Goal: Task Accomplishment & Management: Complete application form

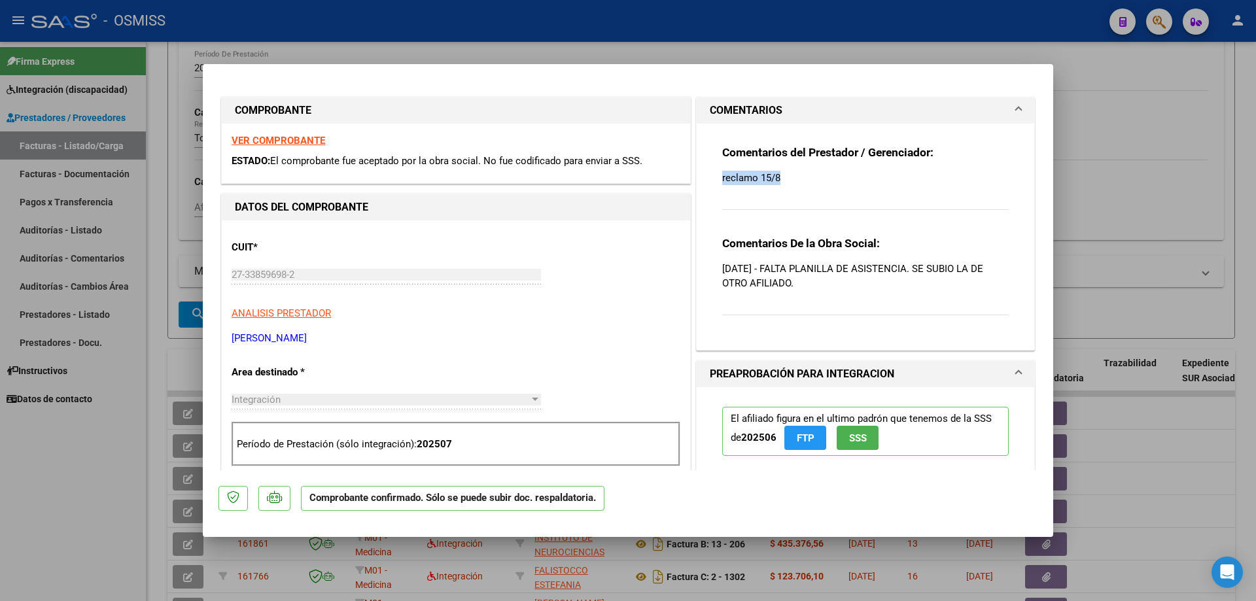
drag, startPoint x: 787, startPoint y: 177, endPoint x: 708, endPoint y: 183, distance: 79.4
click at [713, 183] on div "Comentarios del Prestador / Gerenciador: reclamo 15/8 Comentarios De la Obra So…" at bounding box center [866, 232] width 306 height 216
click at [792, 171] on p "reclamo 15/8" at bounding box center [865, 178] width 287 height 14
click at [784, 186] on div "Comentarios del Prestador / Gerenciador: reclamo 15/8" at bounding box center [865, 185] width 287 height 80
drag, startPoint x: 774, startPoint y: 177, endPoint x: 716, endPoint y: 175, distance: 57.6
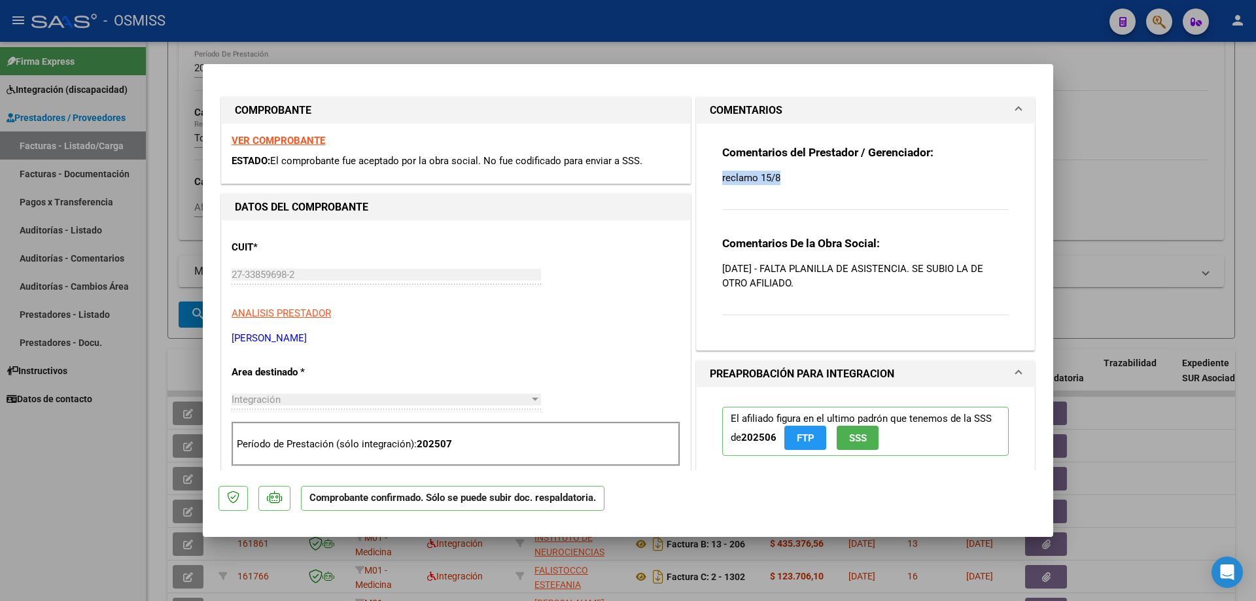
click at [716, 175] on div "Comentarios del Prestador / Gerenciador: reclamo 15/8 Comentarios De la Obra So…" at bounding box center [866, 232] width 306 height 216
click at [850, 192] on div "Comentarios del Prestador / Gerenciador: reclamo 15/8" at bounding box center [865, 185] width 287 height 80
drag, startPoint x: 788, startPoint y: 179, endPoint x: 727, endPoint y: 173, distance: 61.1
click at [727, 173] on p "reclamo 15/8" at bounding box center [865, 178] width 287 height 14
click at [887, 278] on p "[DATE] - FALTA PLANILLA DE ASISTENCIA. SE SUBIO LA DE OTRO AFILIADO." at bounding box center [865, 276] width 287 height 29
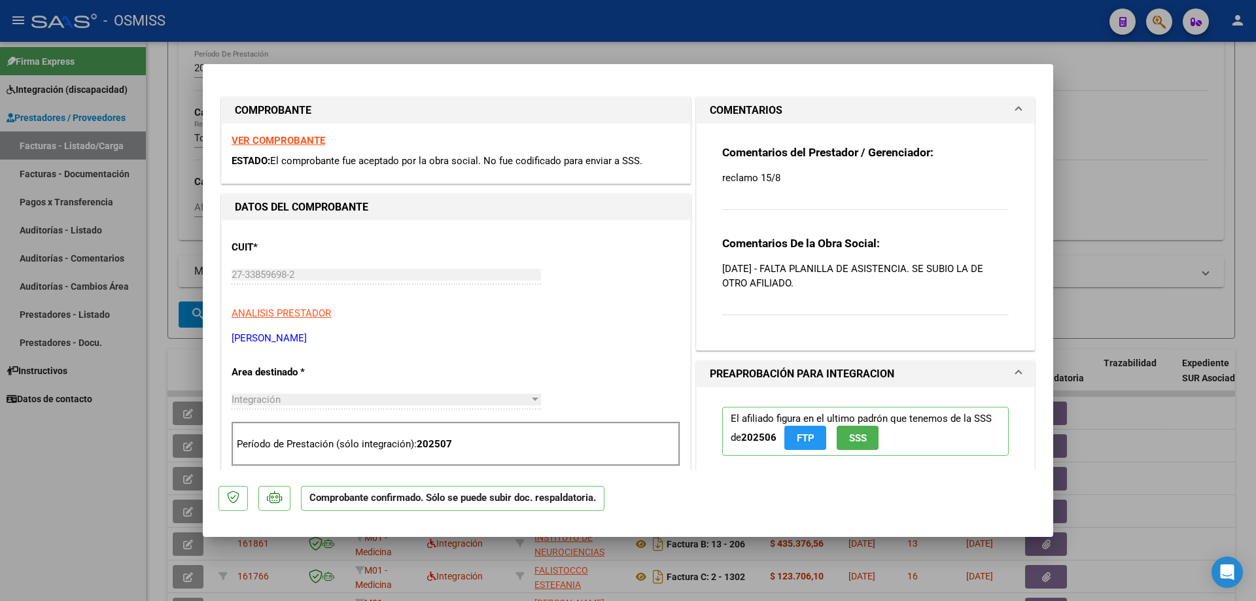
type input "$ 0,00"
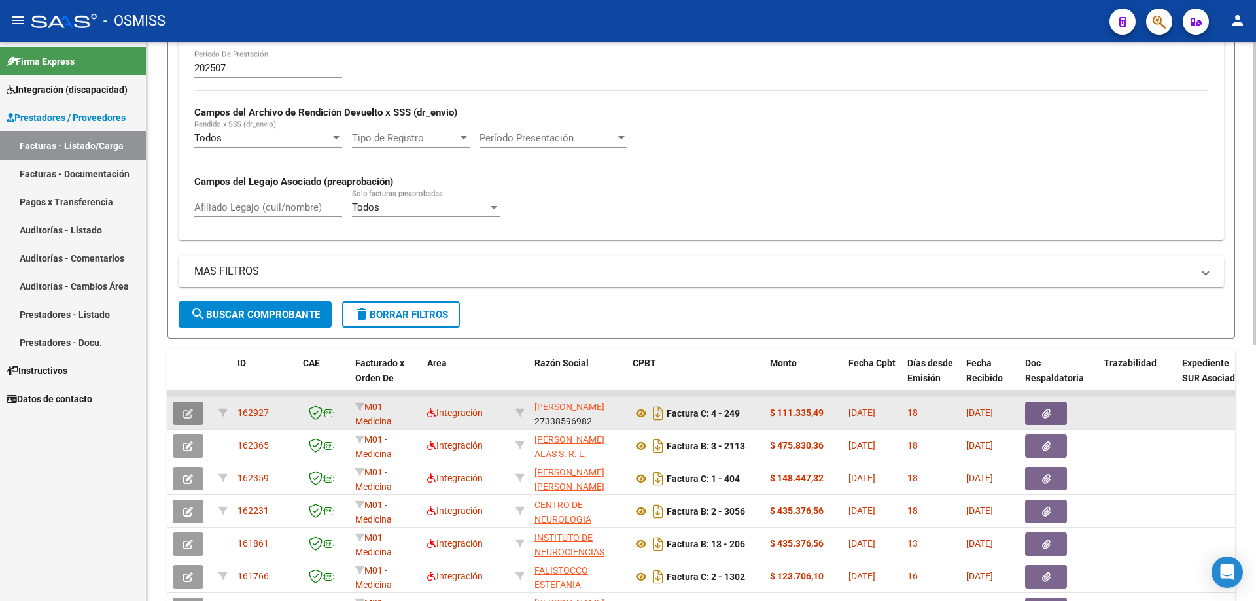
click at [179, 418] on button "button" at bounding box center [188, 414] width 31 height 24
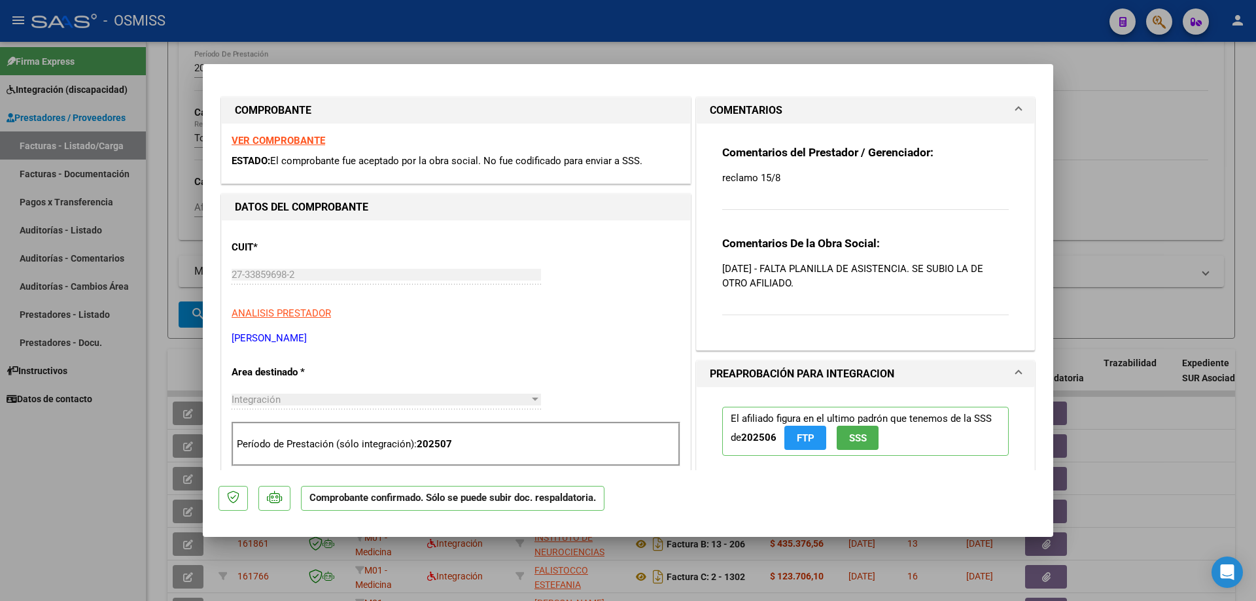
drag, startPoint x: 775, startPoint y: 178, endPoint x: 693, endPoint y: 182, distance: 81.9
click at [697, 182] on div "Comentarios del Prestador / Gerenciador: reclamo 15/8 Comentarios De la Obra So…" at bounding box center [866, 237] width 338 height 226
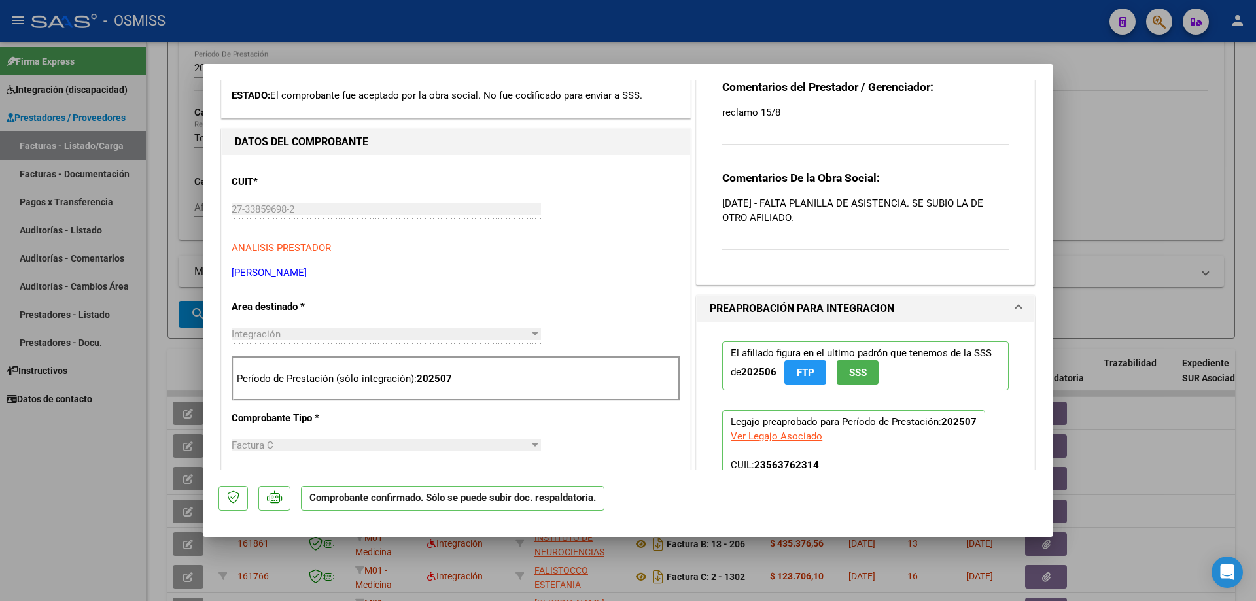
scroll to position [524, 0]
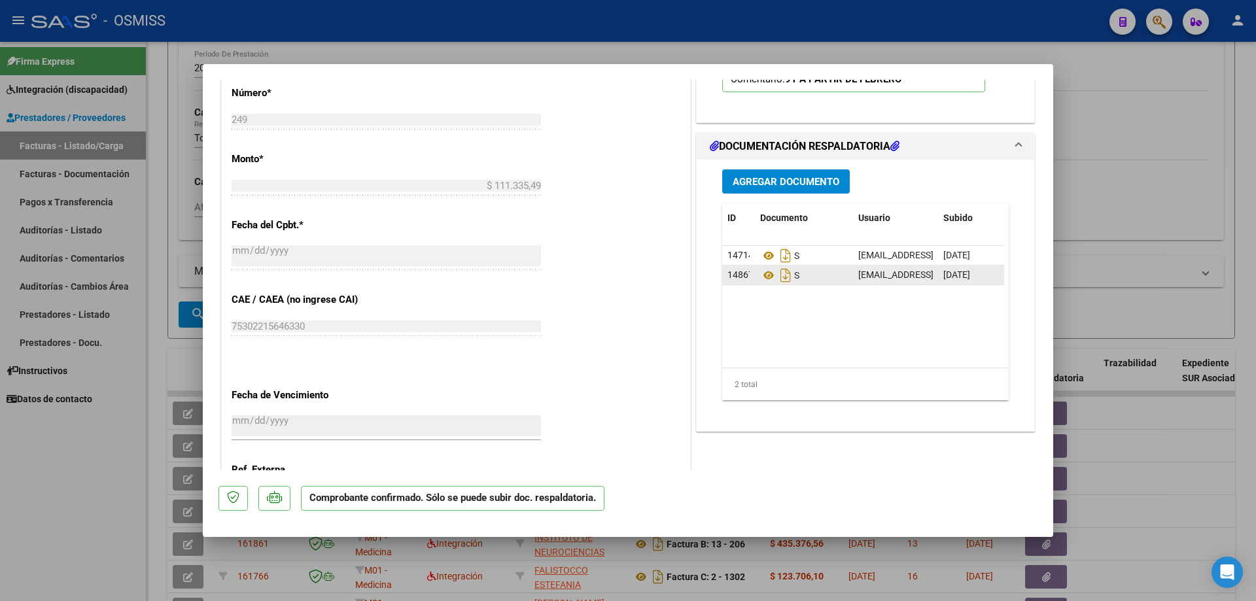
drag, startPoint x: 991, startPoint y: 272, endPoint x: 843, endPoint y: 274, distance: 147.9
click at [843, 274] on div "148673 S [EMAIL_ADDRESS][DOMAIN_NAME] - [PERSON_NAME] [DATE]" at bounding box center [895, 276] width 347 height 20
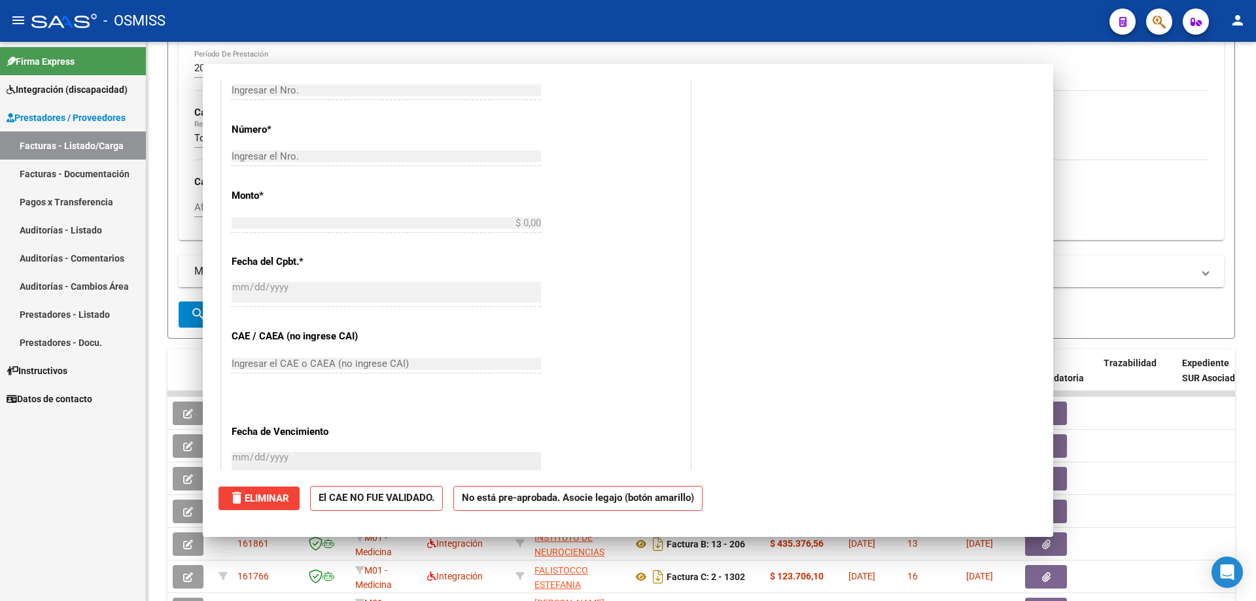
scroll to position [0, 0]
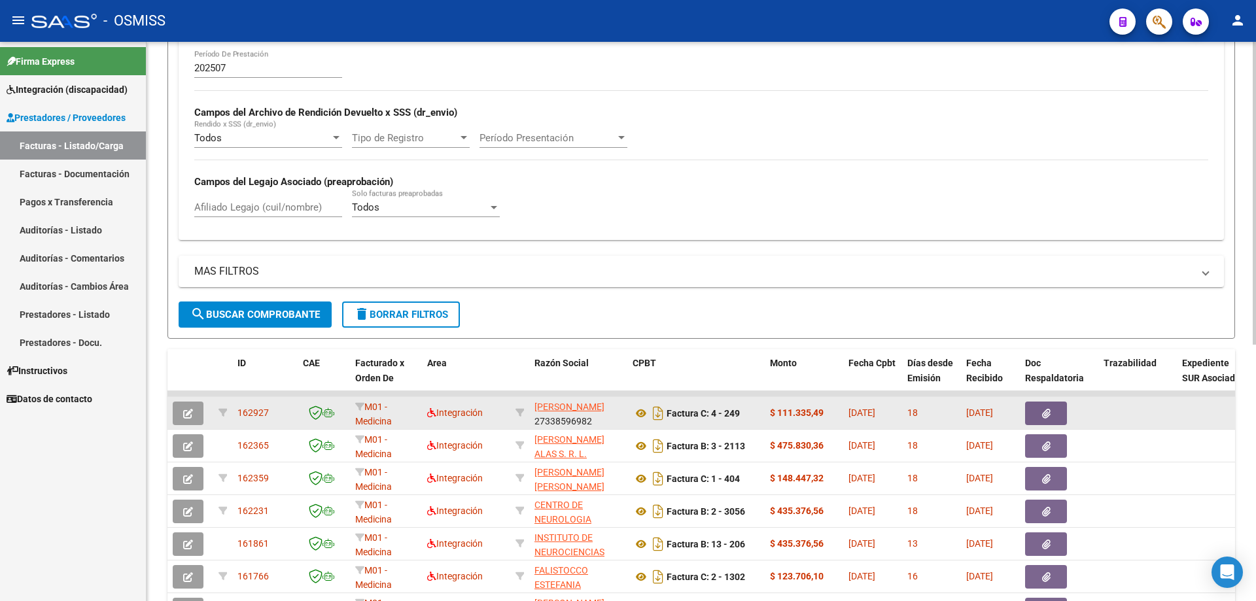
click at [181, 408] on button "button" at bounding box center [188, 414] width 31 height 24
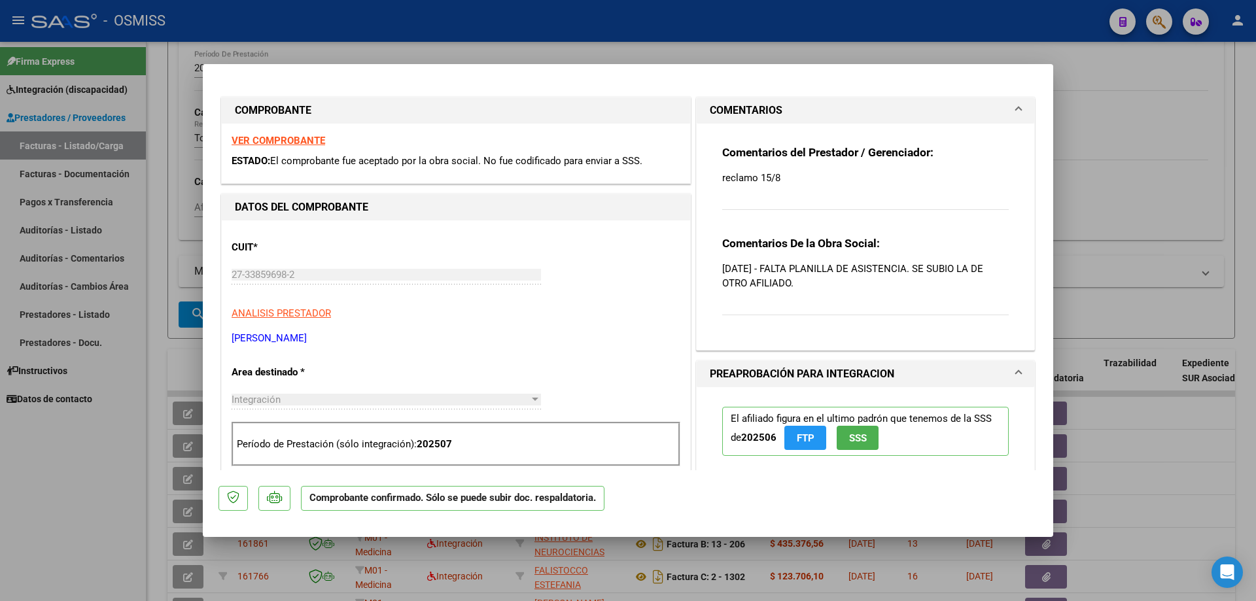
drag, startPoint x: 781, startPoint y: 177, endPoint x: 692, endPoint y: 176, distance: 89.0
click at [697, 176] on div "Comentarios del Prestador / Gerenciador: reclamo 15/8 Comentarios De la Obra So…" at bounding box center [866, 237] width 338 height 226
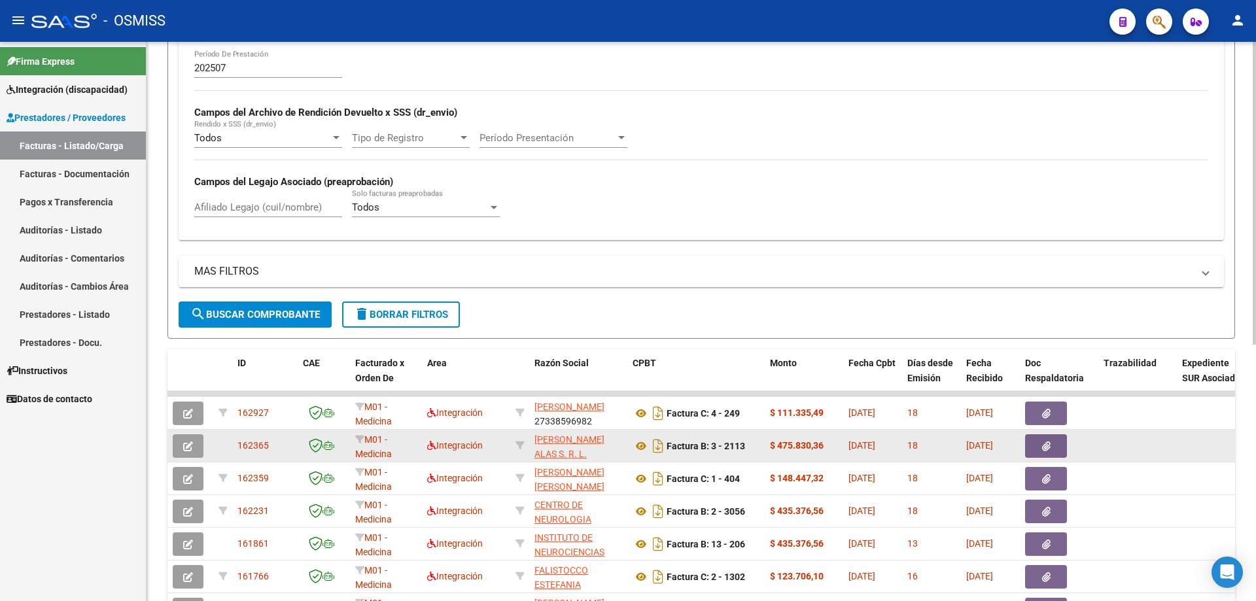
click at [193, 448] on button "button" at bounding box center [188, 447] width 31 height 24
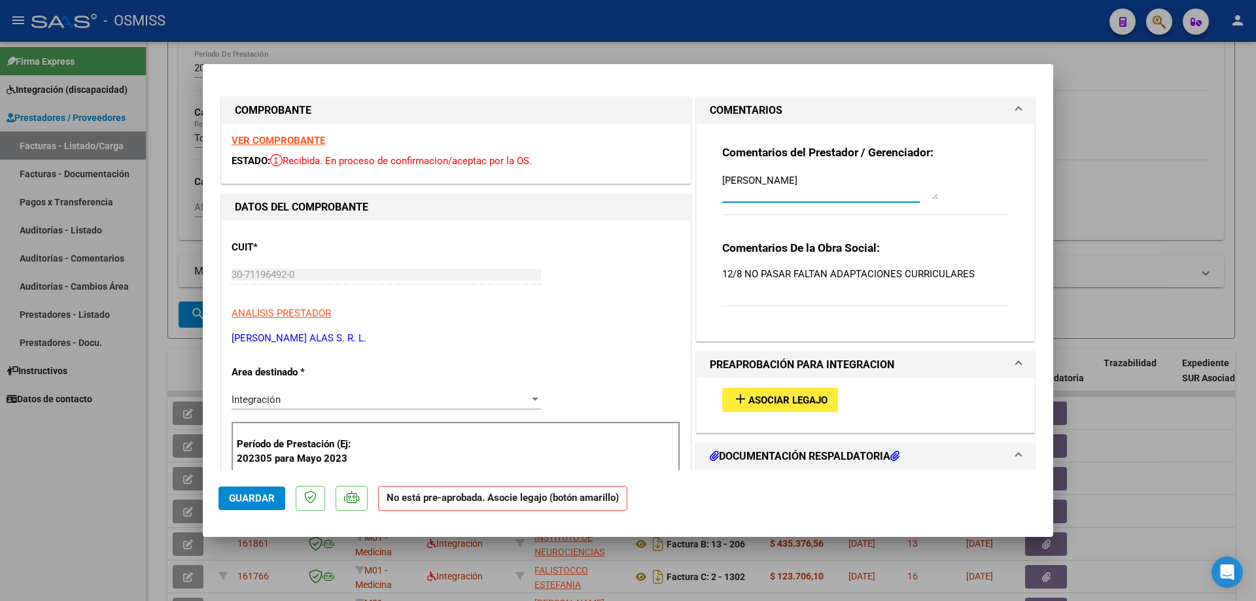
drag, startPoint x: 763, startPoint y: 175, endPoint x: 756, endPoint y: 180, distance: 8.9
click at [756, 180] on textarea "[PERSON_NAME]" at bounding box center [830, 186] width 216 height 26
type textarea "[PERSON_NAME]"
type input "$ 0,00"
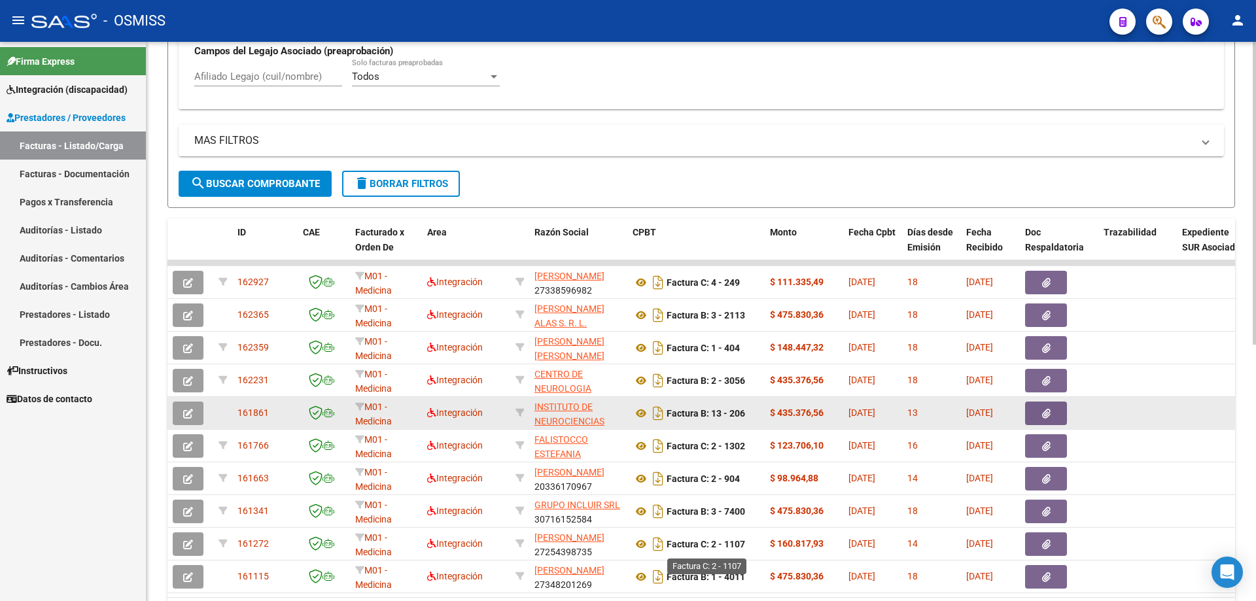
scroll to position [458, 0]
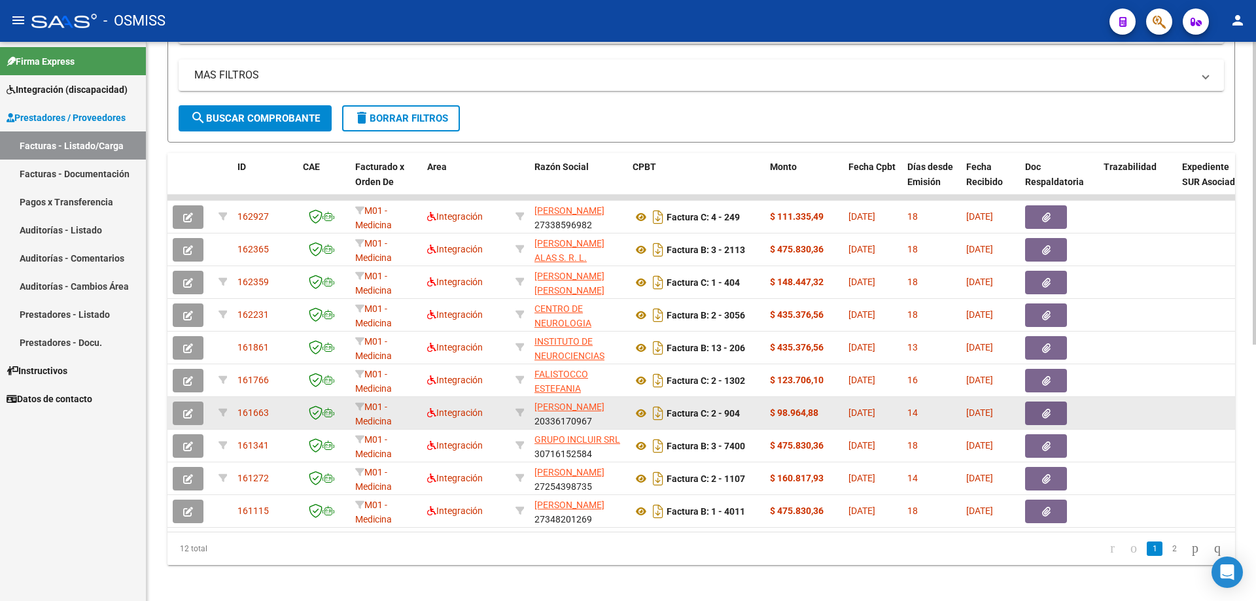
click at [187, 416] on icon "button" at bounding box center [188, 414] width 10 height 10
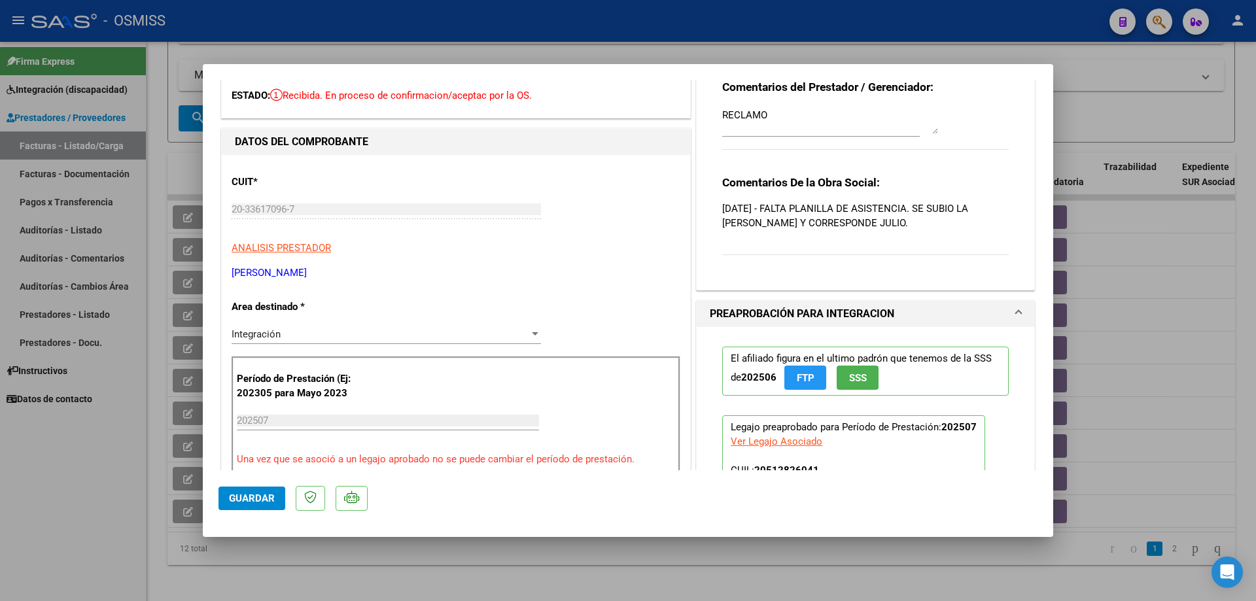
scroll to position [131, 0]
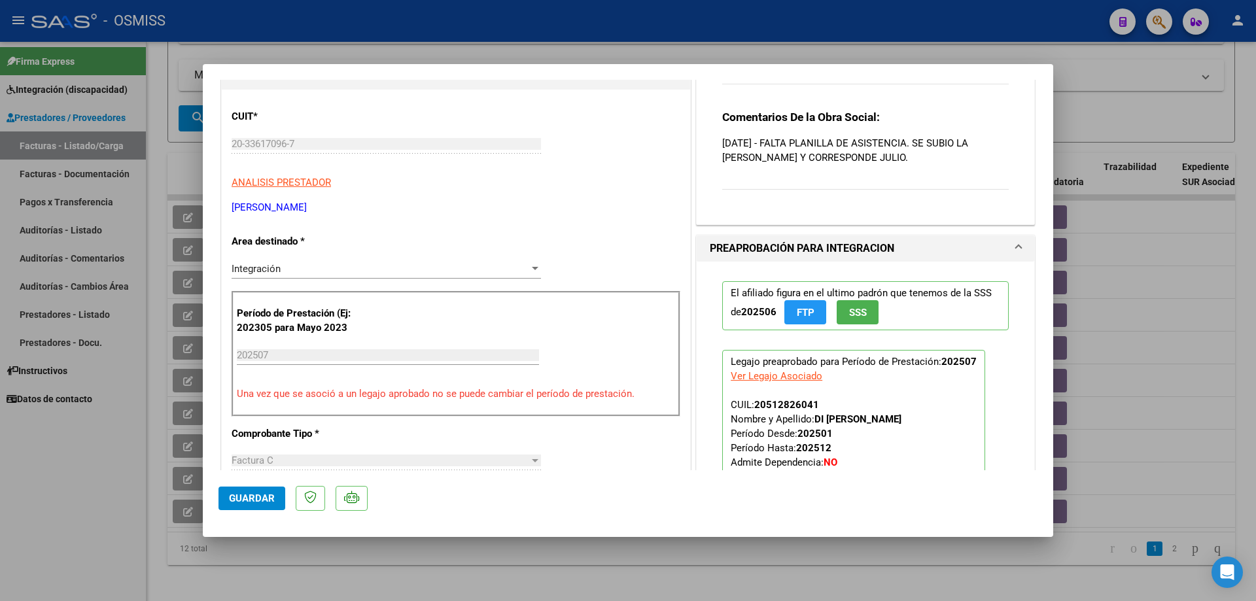
type input "$ 0,00"
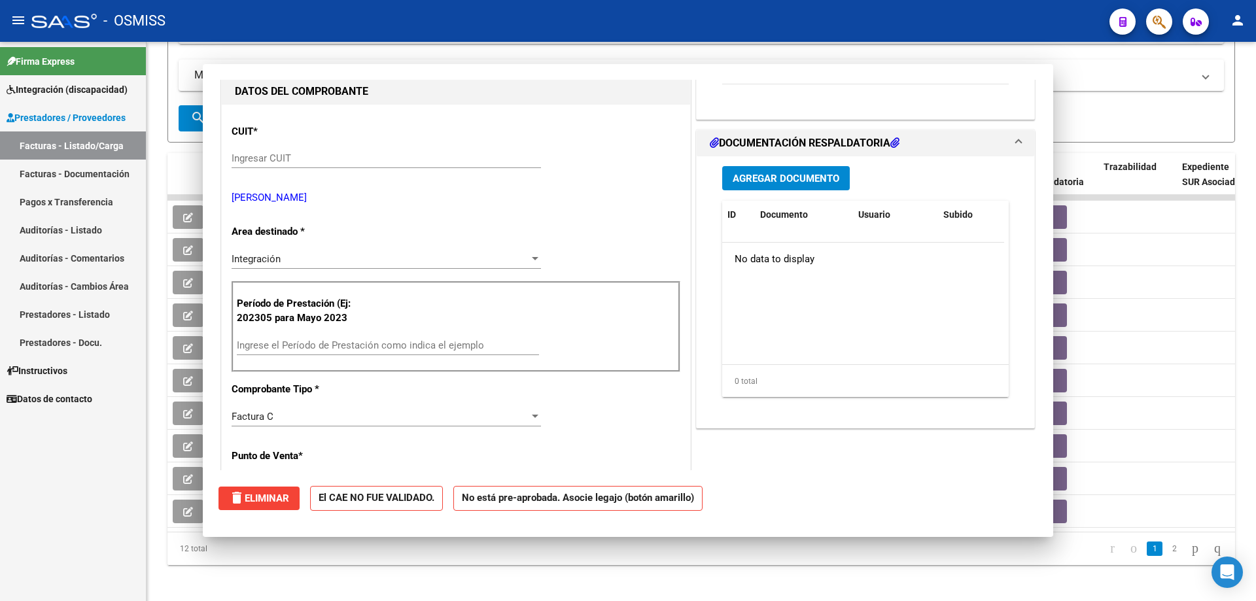
scroll to position [145, 0]
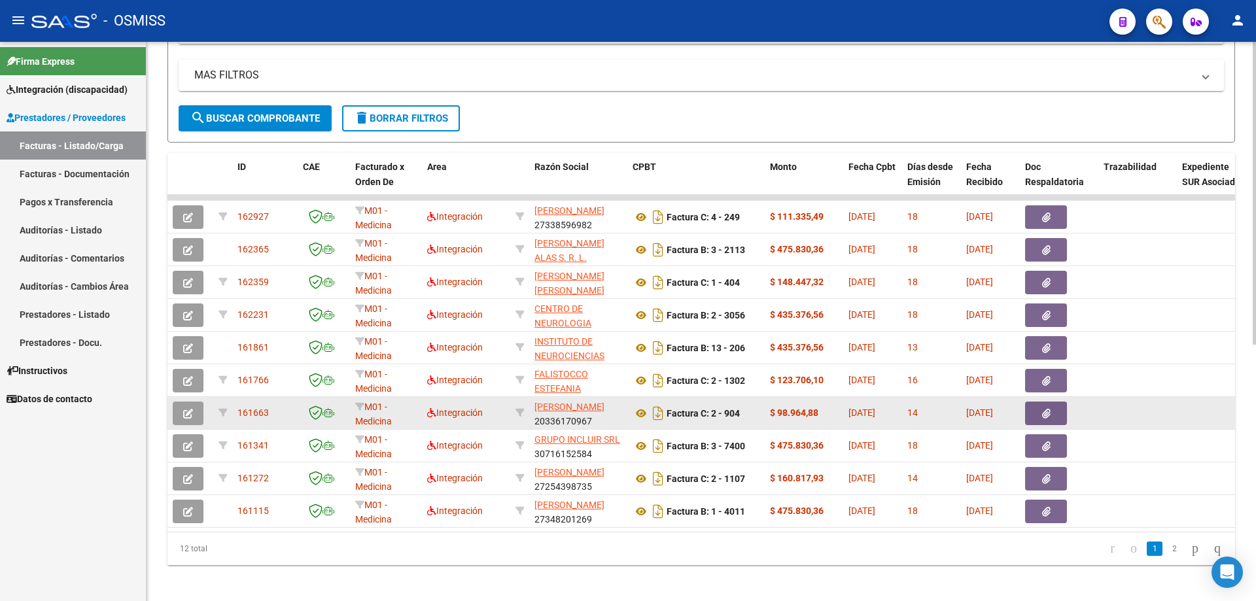
click at [190, 411] on icon "button" at bounding box center [188, 414] width 10 height 10
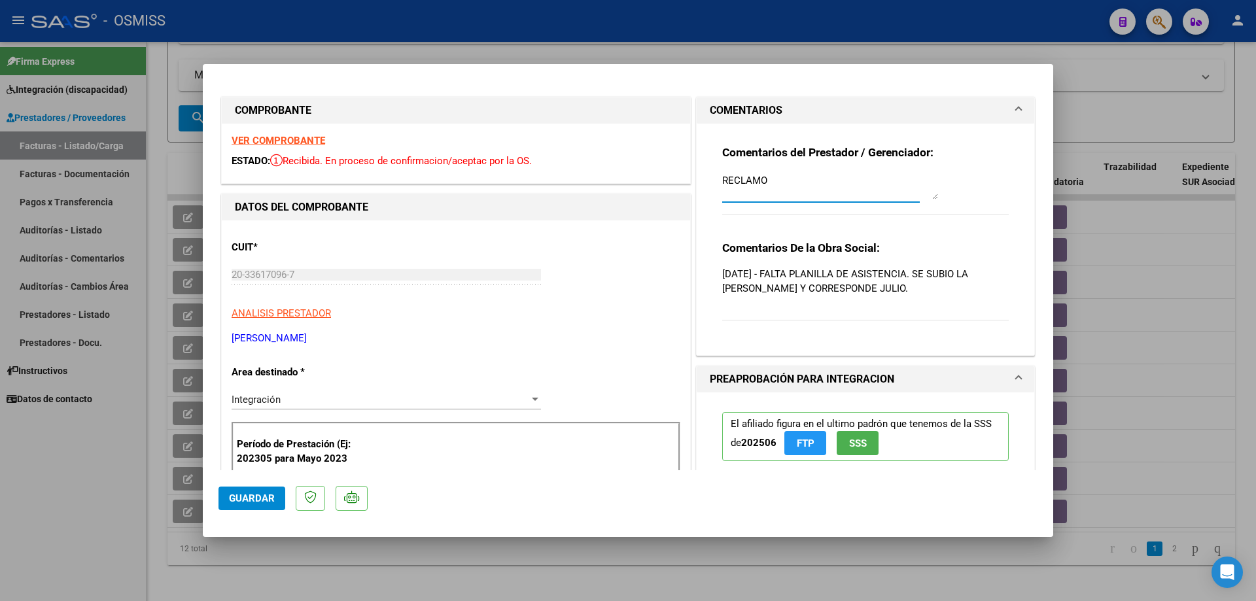
drag, startPoint x: 774, startPoint y: 179, endPoint x: 691, endPoint y: 179, distance: 83.1
click at [697, 179] on div "Comentarios del Prestador / Gerenciador: RECLAMO Comentarios De la Obra Social:…" at bounding box center [866, 240] width 338 height 232
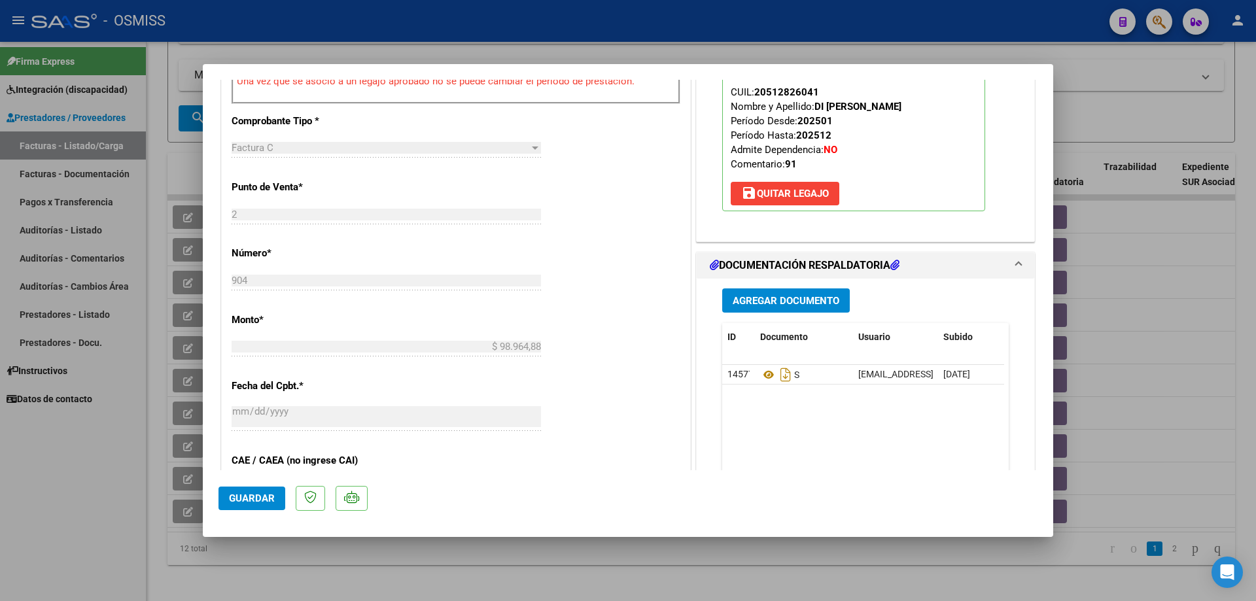
scroll to position [458, 0]
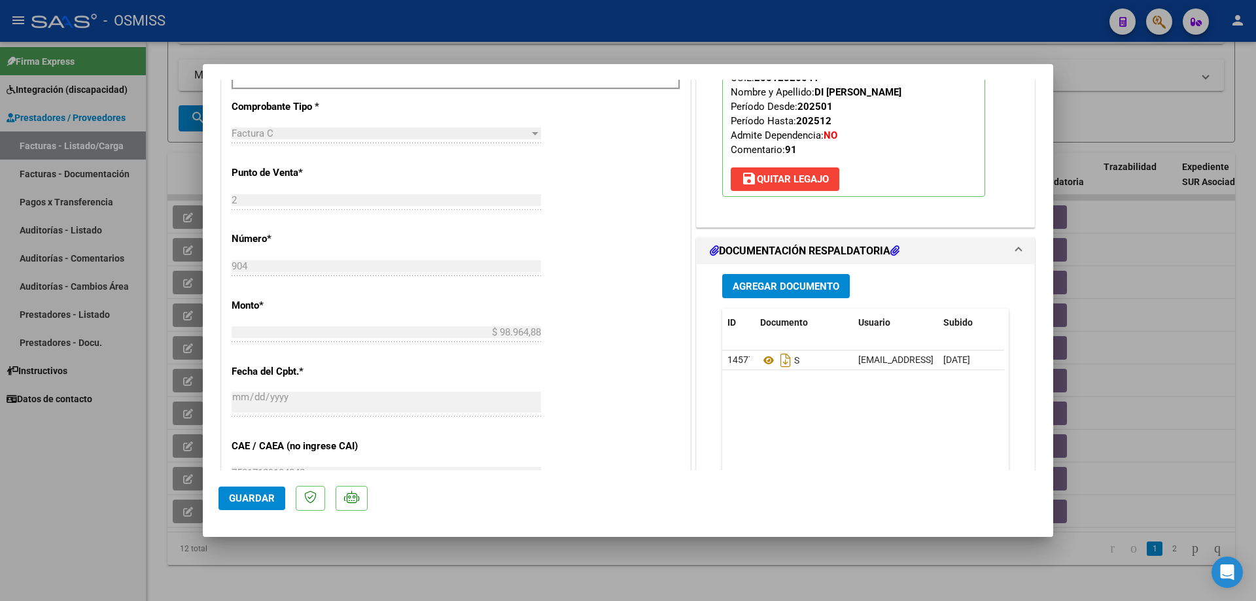
type textarea "adjunto 19/8"
click at [760, 289] on span "Agregar Documento" at bounding box center [786, 287] width 107 height 12
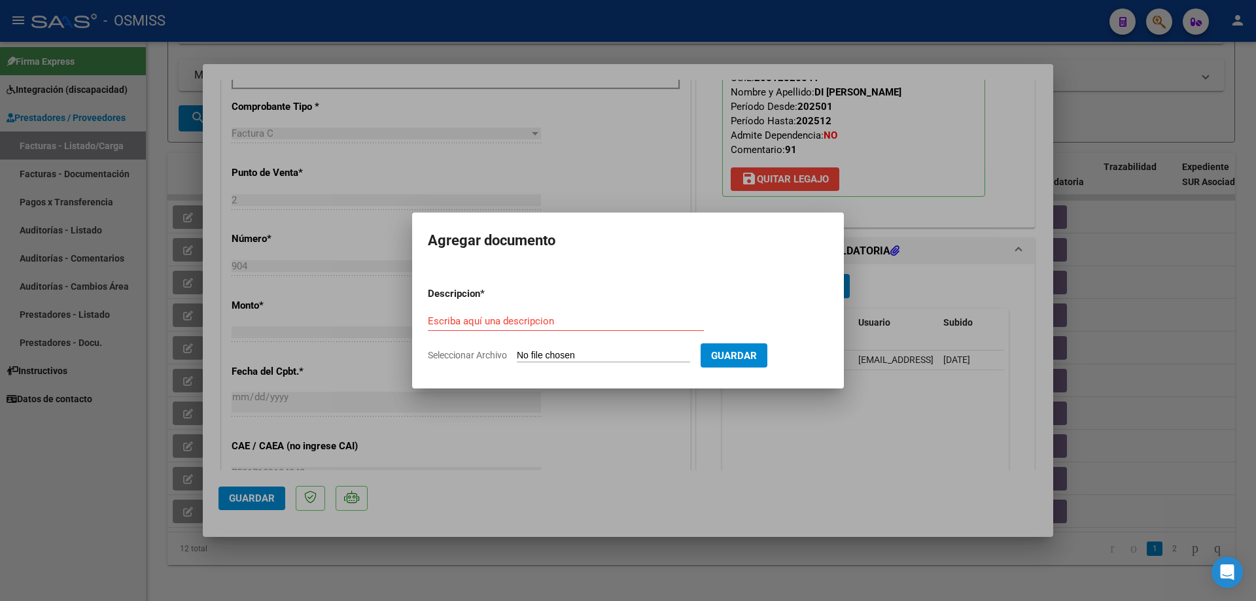
click at [608, 354] on input "Seleccionar Archivo" at bounding box center [603, 356] width 173 height 12
type input "C:\fakepath\asistencia [PERSON_NAME].pdf"
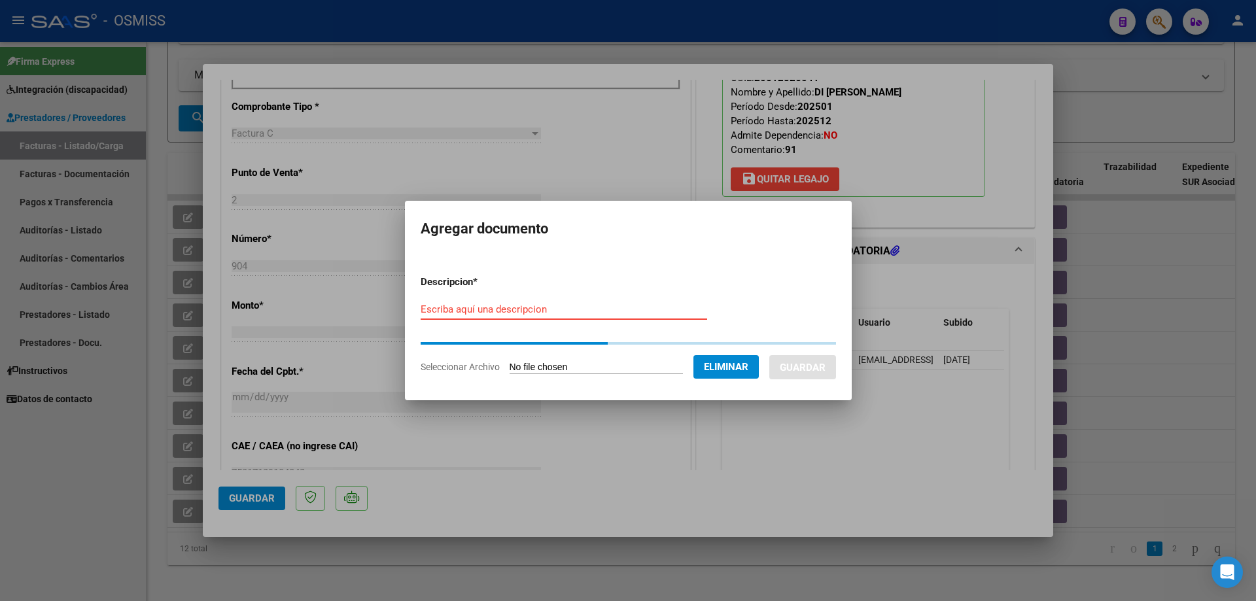
click at [524, 315] on input "Escriba aquí una descripcion" at bounding box center [564, 310] width 287 height 12
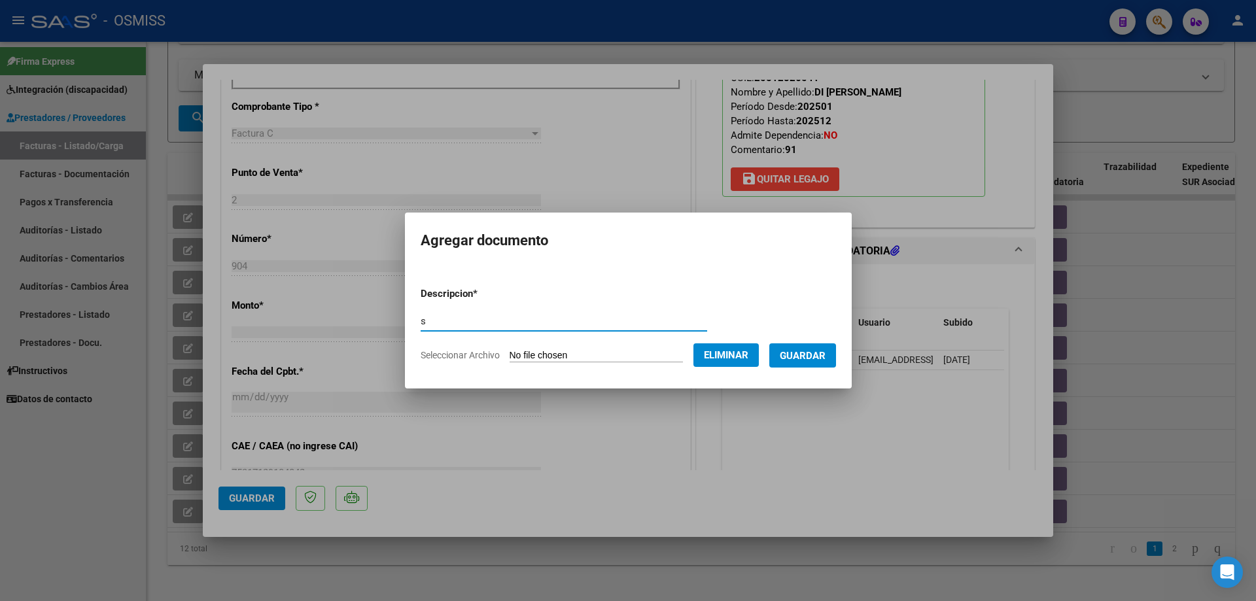
type input "s"
click at [806, 353] on span "Guardar" at bounding box center [803, 356] width 46 height 12
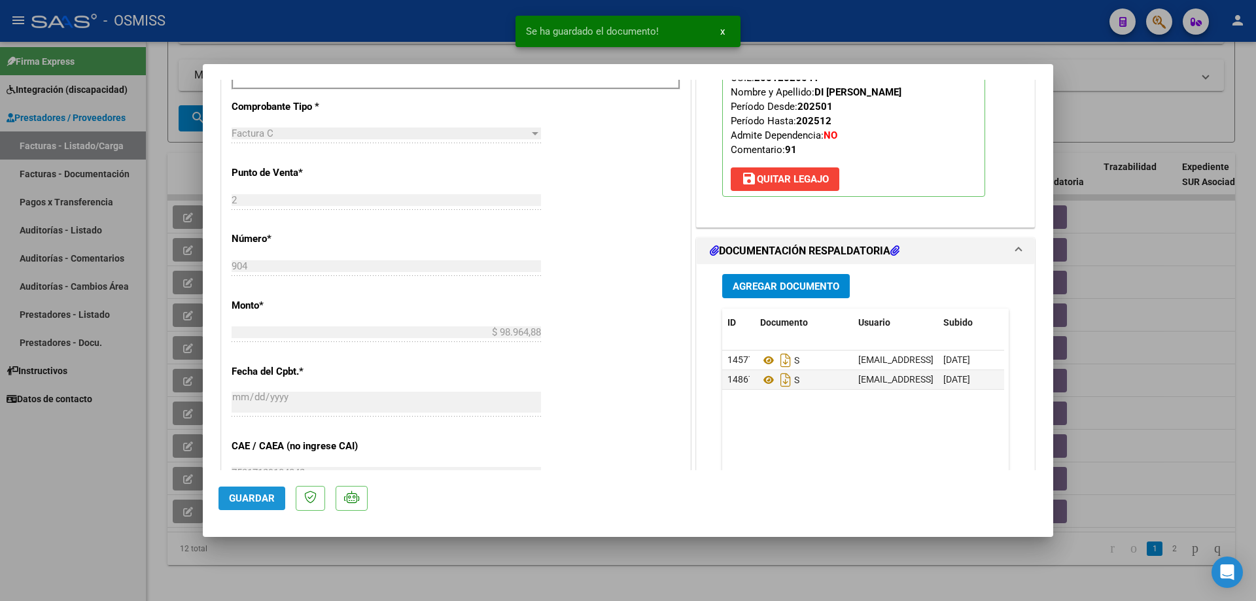
click at [233, 505] on span "Guardar" at bounding box center [252, 499] width 46 height 12
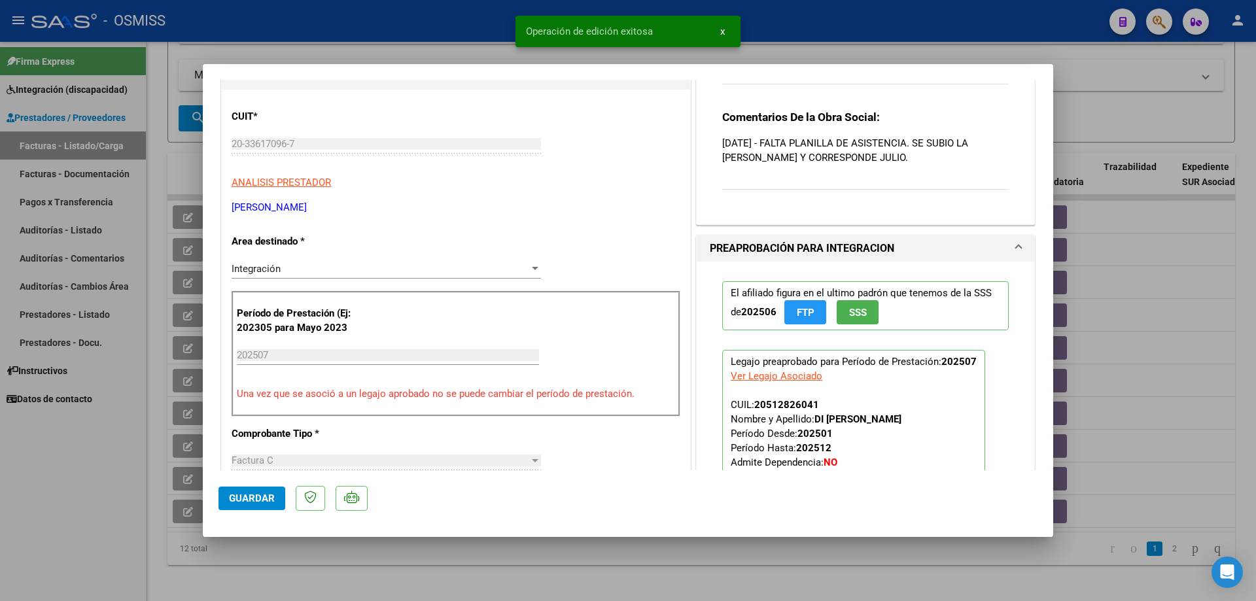
scroll to position [0, 0]
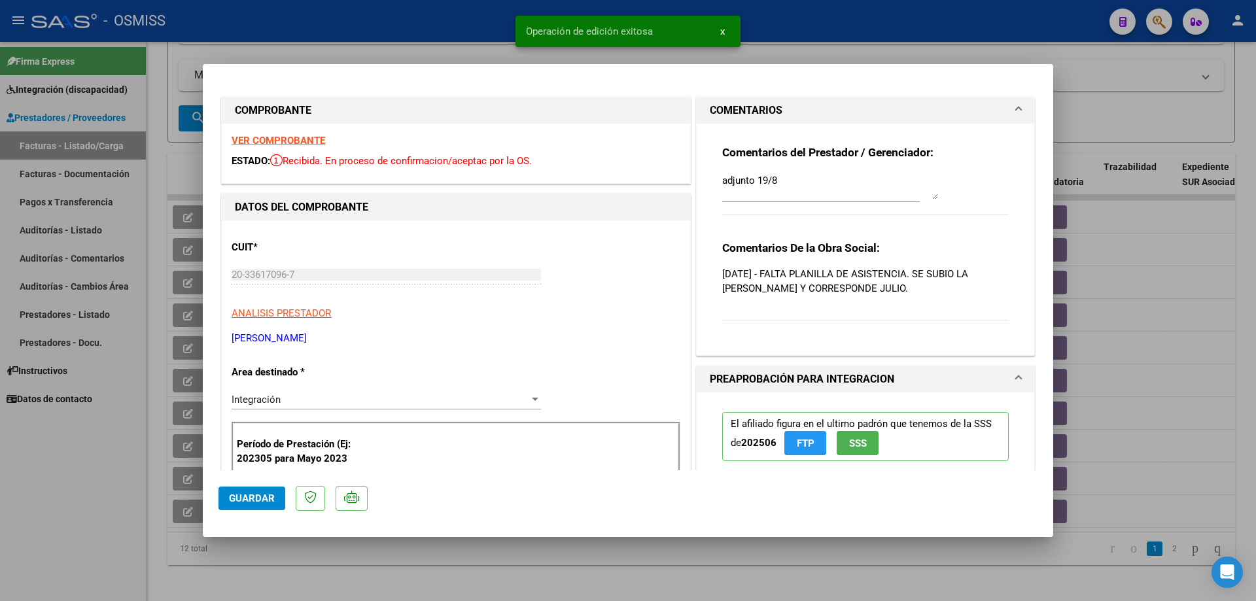
click at [242, 493] on span "Guardar" at bounding box center [252, 499] width 46 height 12
